Goal: Task Accomplishment & Management: Use online tool/utility

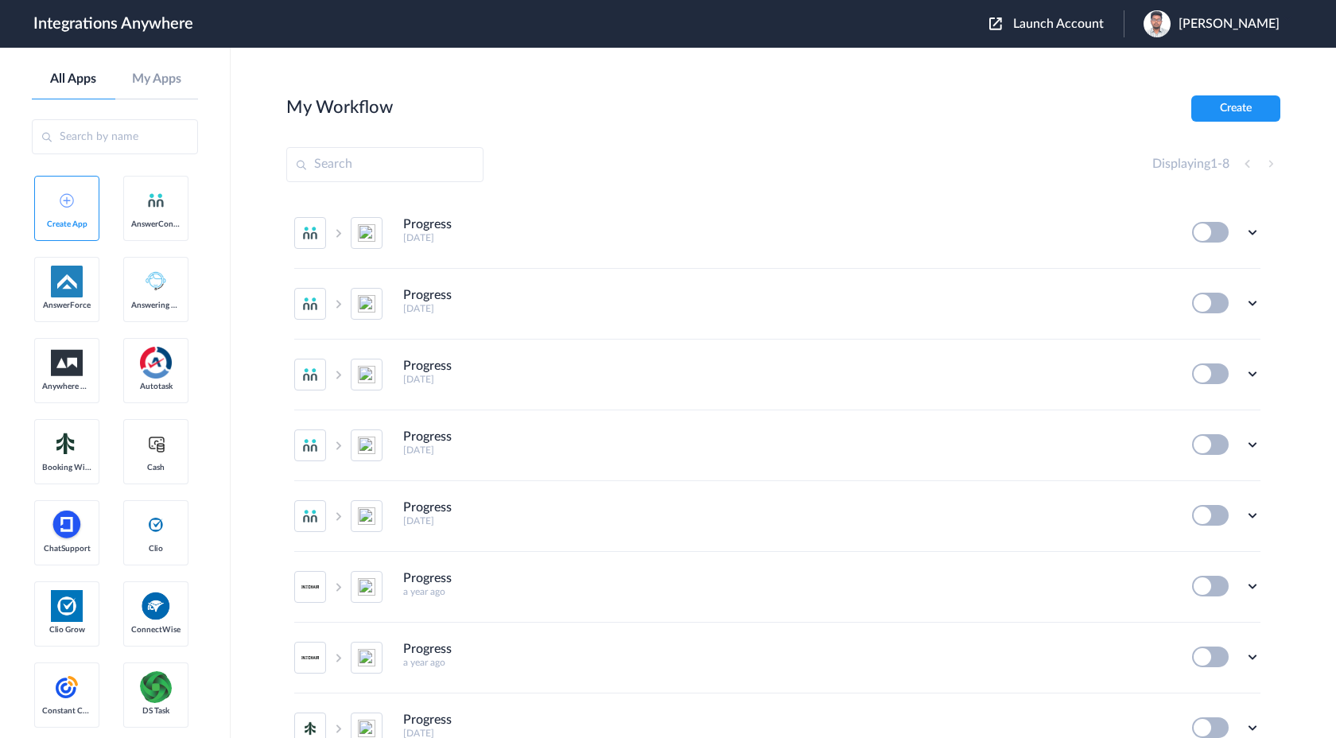
click at [1104, 30] on span "Launch Account" at bounding box center [1058, 23] width 91 height 13
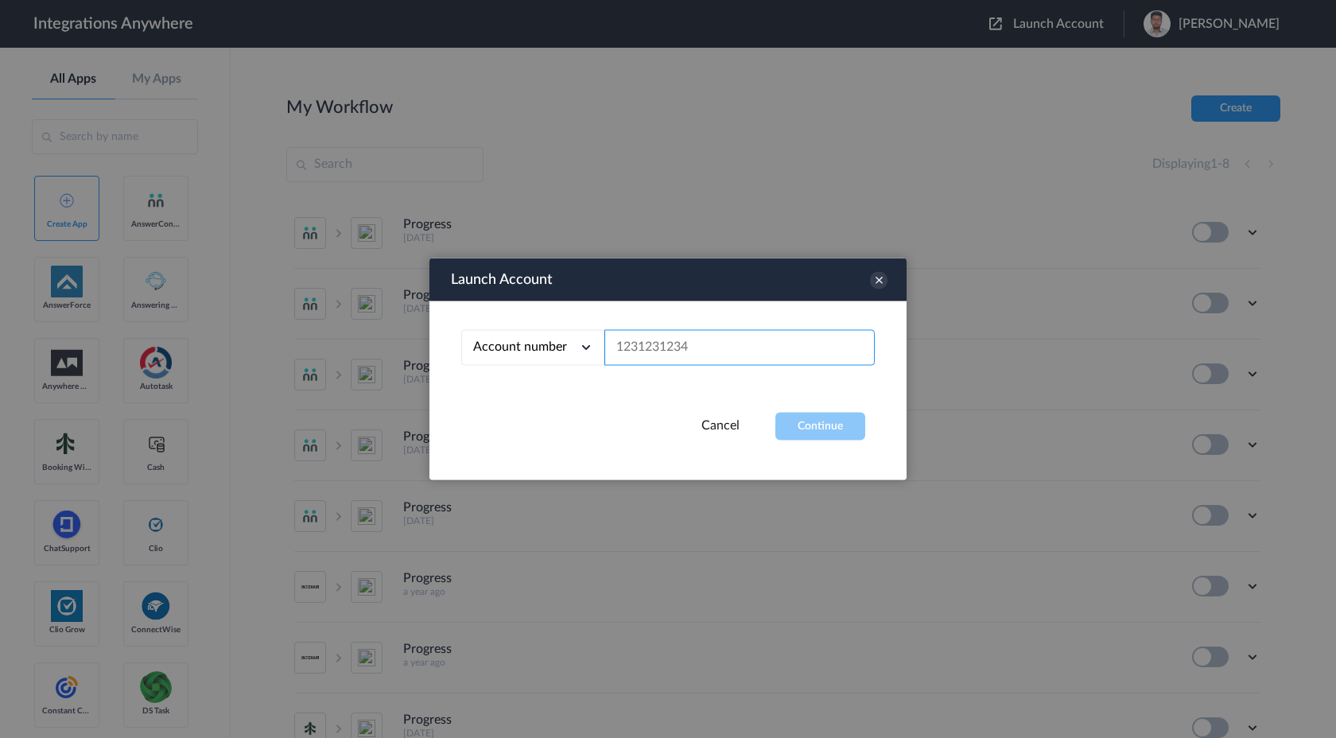
click at [834, 359] on input "text" at bounding box center [739, 348] width 270 height 36
paste input "[EMAIL_ADDRESS][DOMAIN_NAME]"
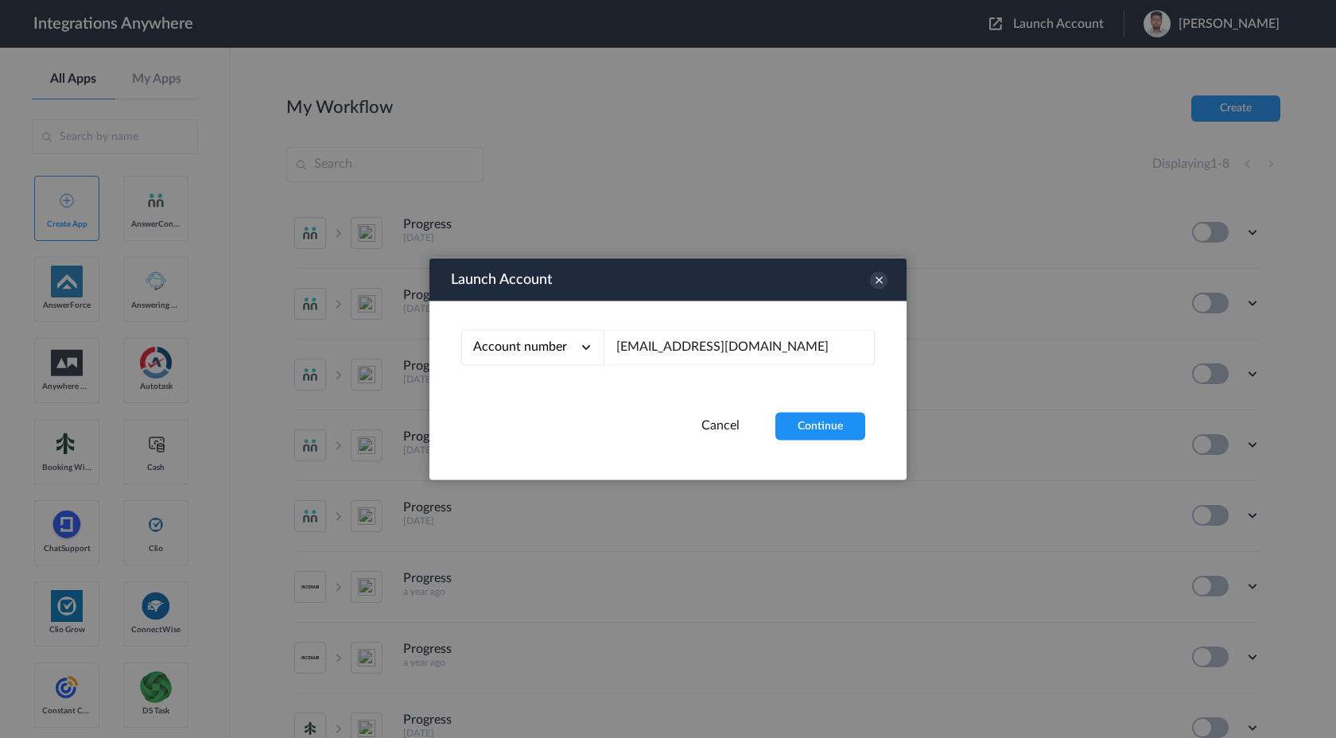
click at [830, 444] on div "Launch Account Account number Account number Email address [EMAIL_ADDRESS][DOMA…" at bounding box center [667, 369] width 477 height 222
click at [830, 433] on button "Continue" at bounding box center [820, 427] width 90 height 28
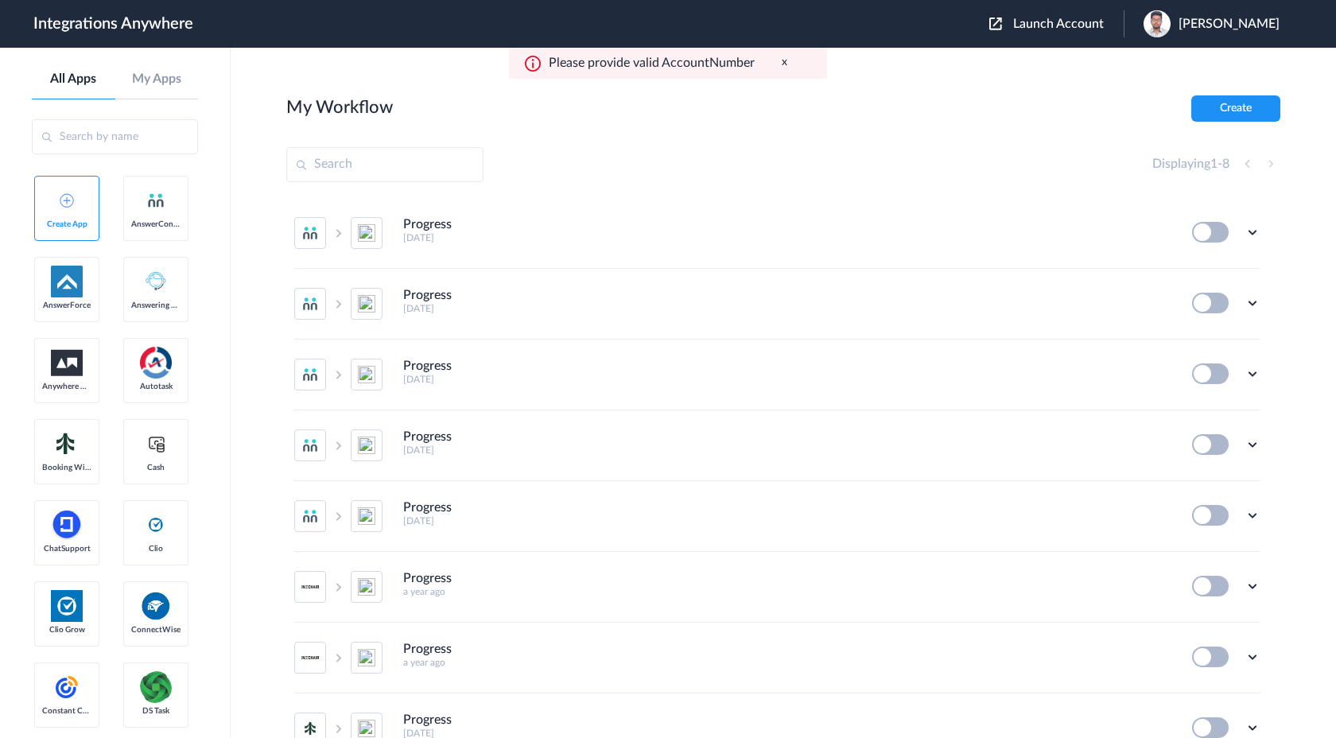
click at [1065, 25] on button "Launch Account" at bounding box center [1056, 24] width 134 height 15
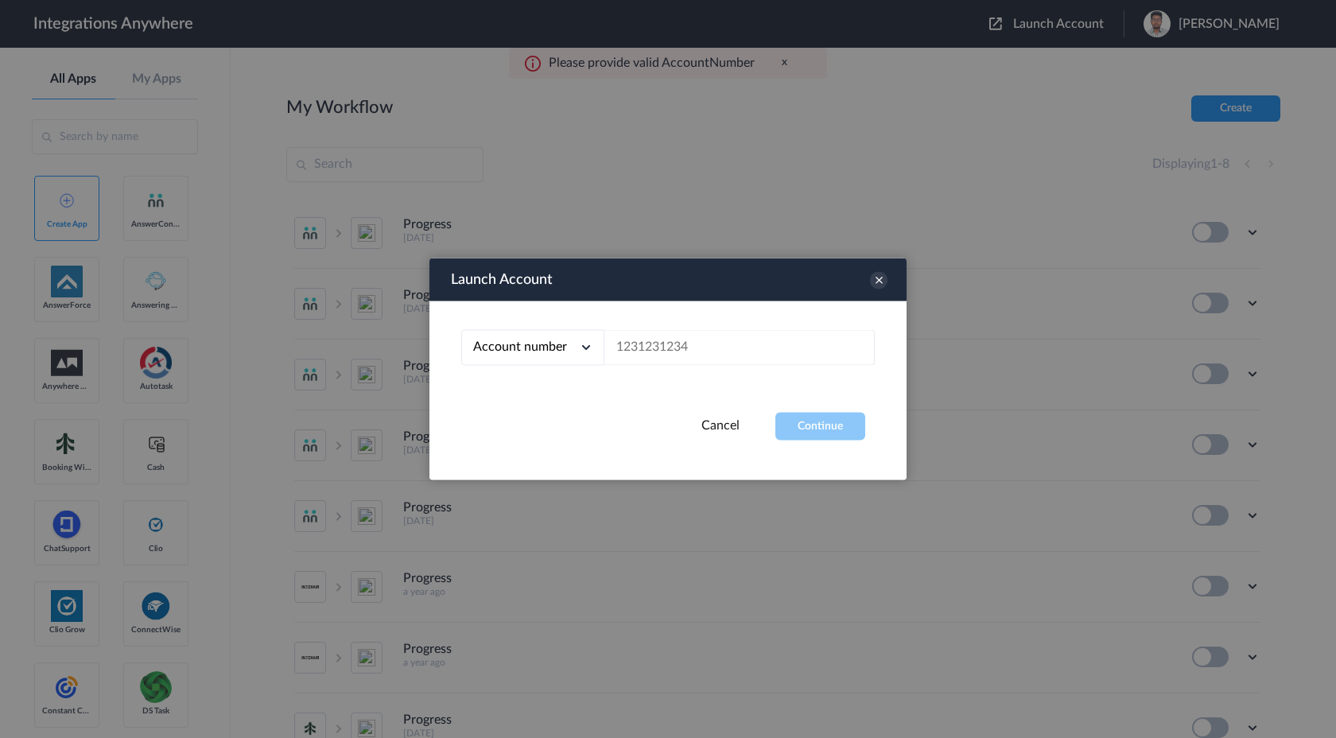
click at [513, 340] on span "Account number" at bounding box center [520, 346] width 94 height 13
click at [518, 413] on link "Email address" at bounding box center [506, 413] width 67 height 11
click at [682, 350] on input "text" at bounding box center [739, 348] width 270 height 36
paste input "[EMAIL_ADDRESS][DOMAIN_NAME]"
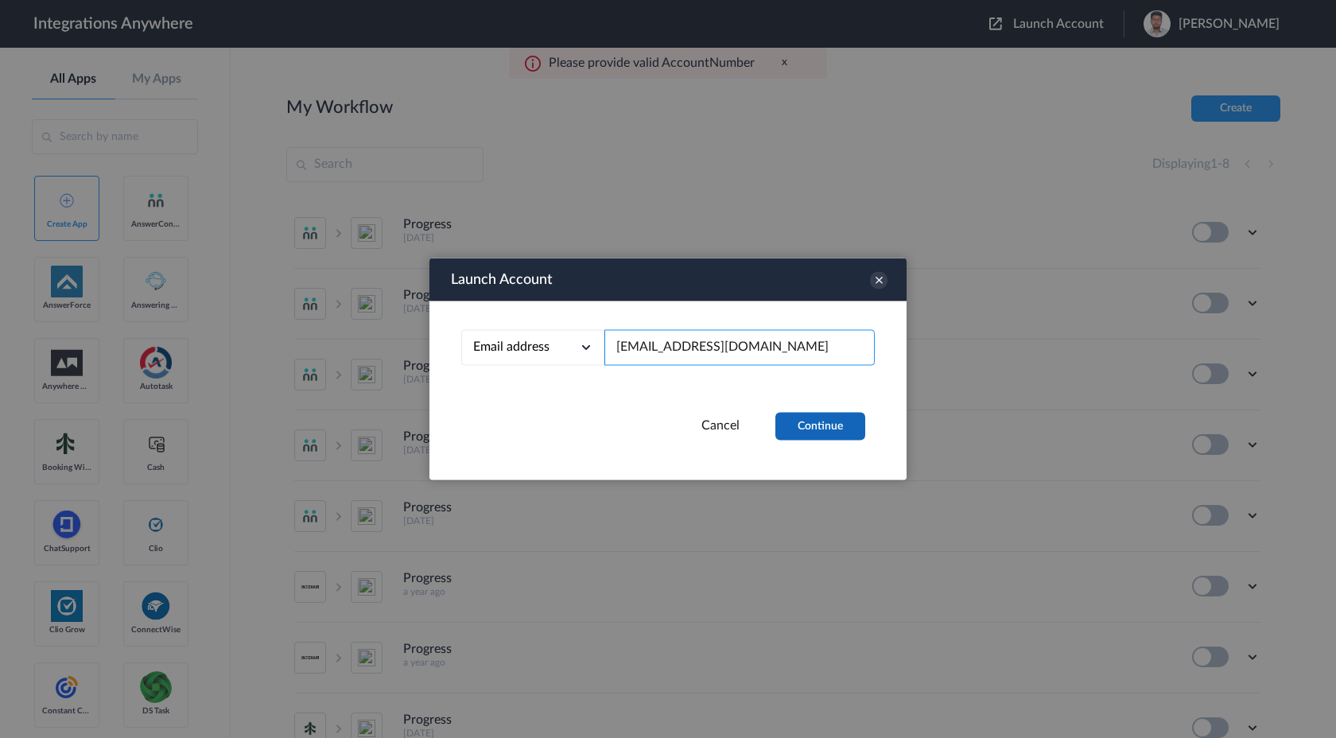
type input "[EMAIL_ADDRESS][DOMAIN_NAME]"
click at [784, 430] on button "Continue" at bounding box center [820, 427] width 90 height 28
